Goal: Communication & Community: Answer question/provide support

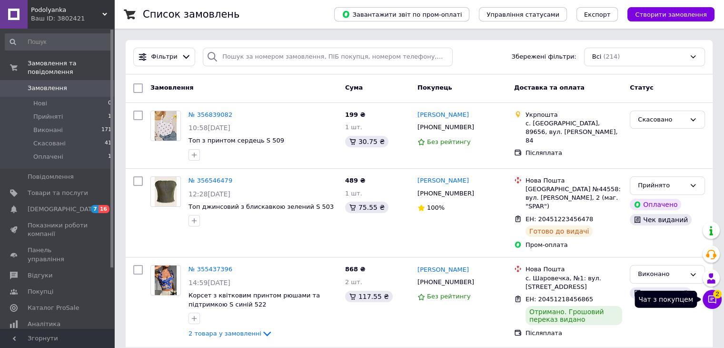
click at [715, 299] on icon at bounding box center [713, 299] width 10 height 10
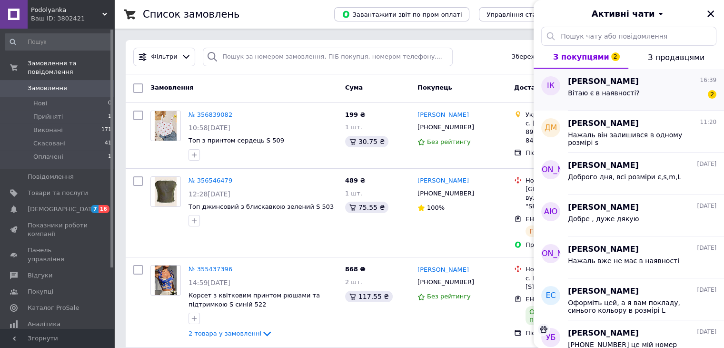
click at [607, 91] on span "Вітаю є в наявності?" at bounding box center [604, 93] width 72 height 8
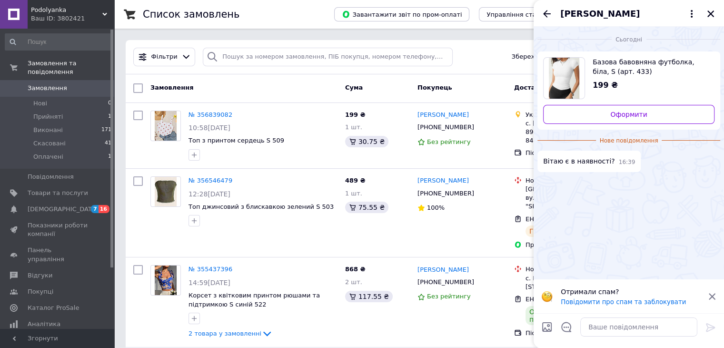
click at [564, 74] on img "Переглянути товар" at bounding box center [564, 78] width 31 height 41
click at [619, 323] on textarea at bounding box center [638, 326] width 117 height 19
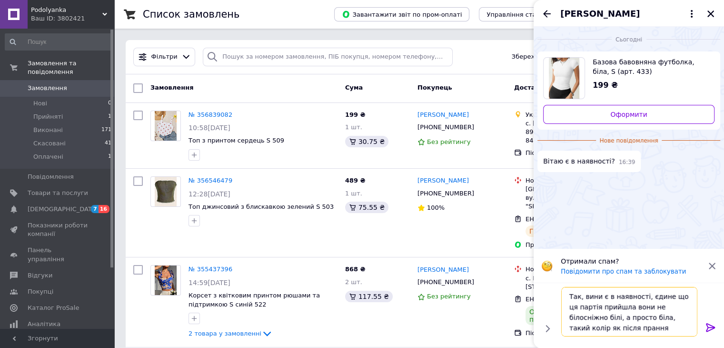
click at [588, 290] on textarea "Так, вини є в наявності, єдине що ця партія прийшла вони не білосніжно білі, а …" at bounding box center [629, 312] width 136 height 50
click at [623, 318] on textarea "Так, вони є в наявності, єдине що ця партія прийшла вони не білосніжно білі, а …" at bounding box center [629, 312] width 136 height 50
type textarea "Так, вони є в наявності, єдине що ця партія прийшла вони не білосніжно білі, а …"
click at [708, 325] on icon at bounding box center [710, 326] width 11 height 11
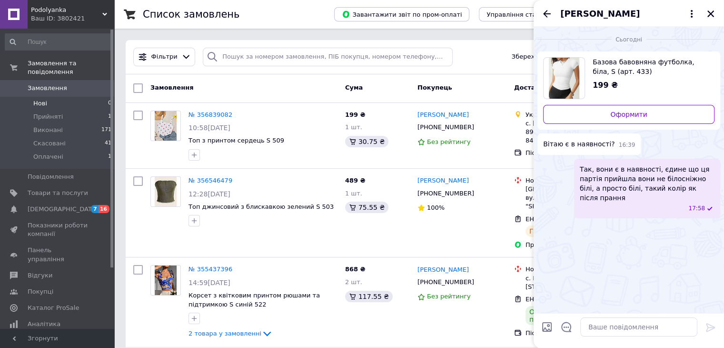
click at [37, 99] on span "Нові" at bounding box center [40, 103] width 14 height 9
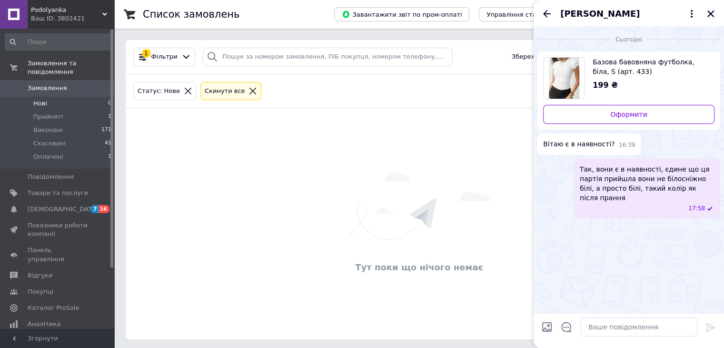
click at [712, 12] on icon "Закрити" at bounding box center [711, 14] width 9 height 9
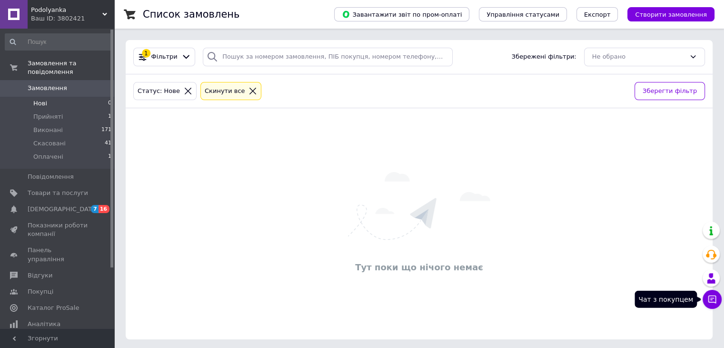
click at [712, 299] on icon at bounding box center [713, 299] width 10 height 10
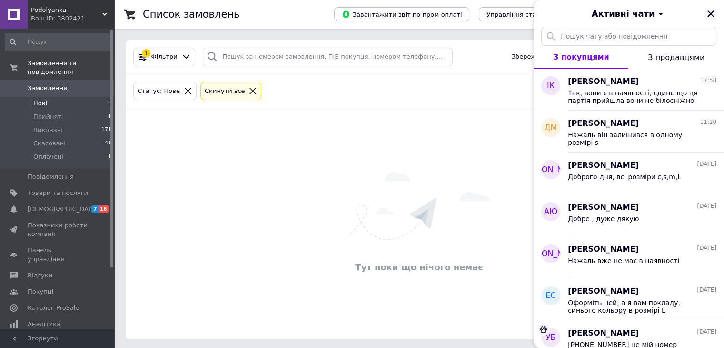
click at [711, 13] on icon "Закрити" at bounding box center [711, 13] width 7 height 7
